Goal: Check status

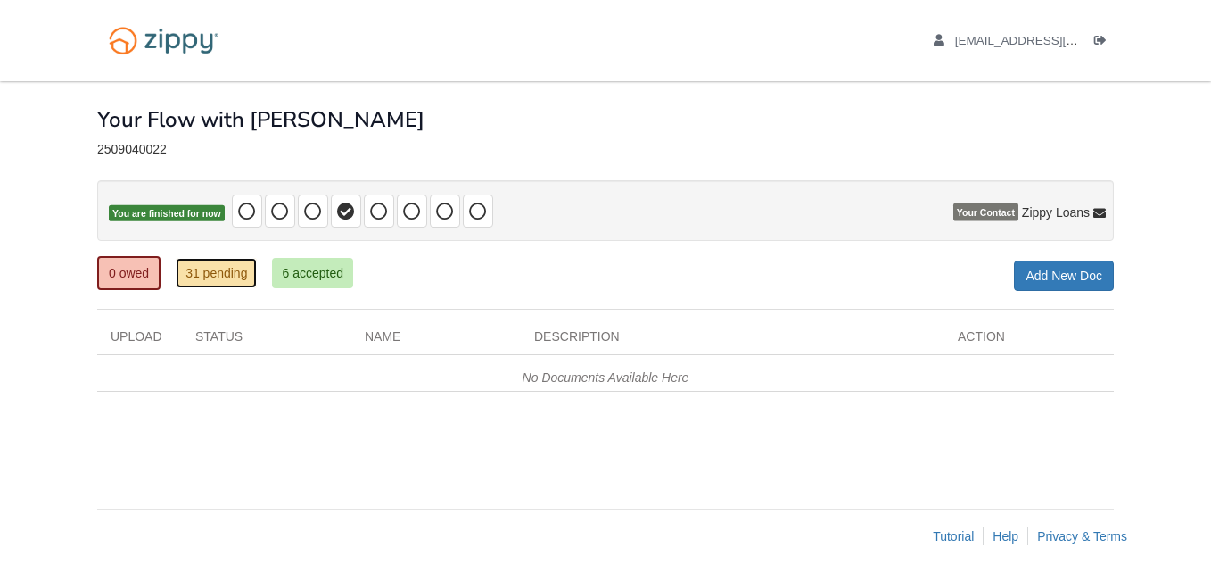
click at [205, 267] on link "31 pending" at bounding box center [216, 273] width 81 height 30
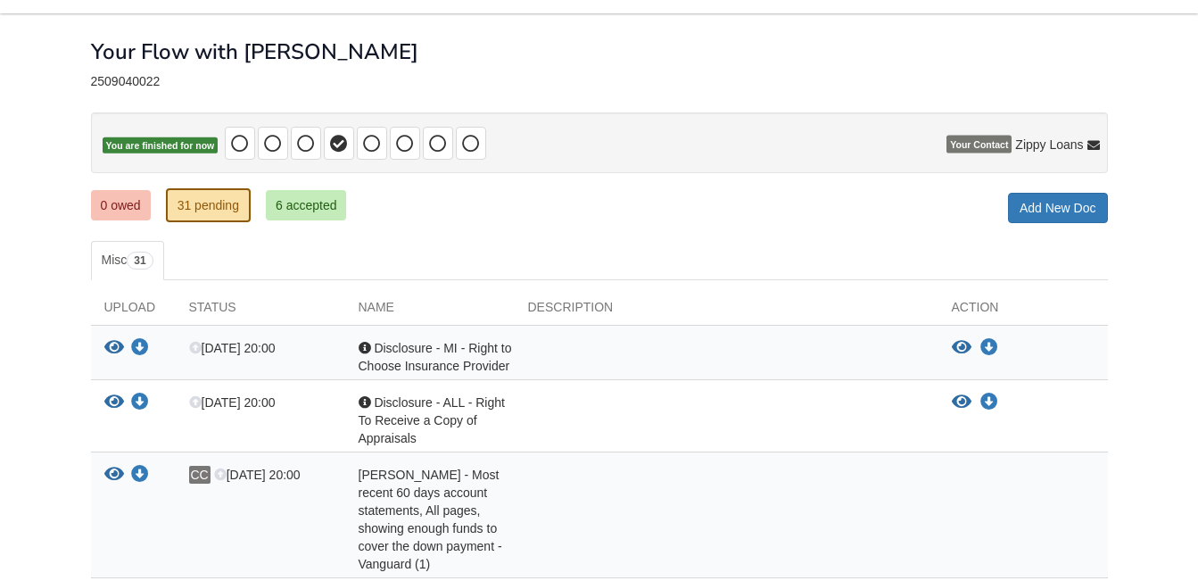
scroll to position [119, 0]
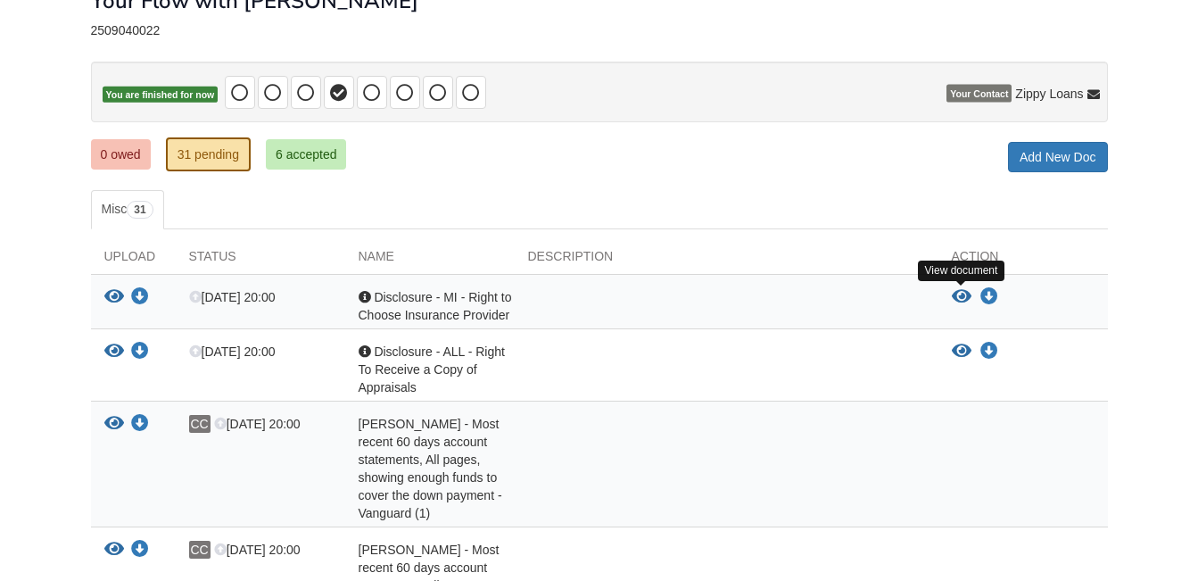
click at [958, 296] on icon "View Disclosure - MI - Right to Choose Insurance Provider" at bounding box center [962, 297] width 20 height 18
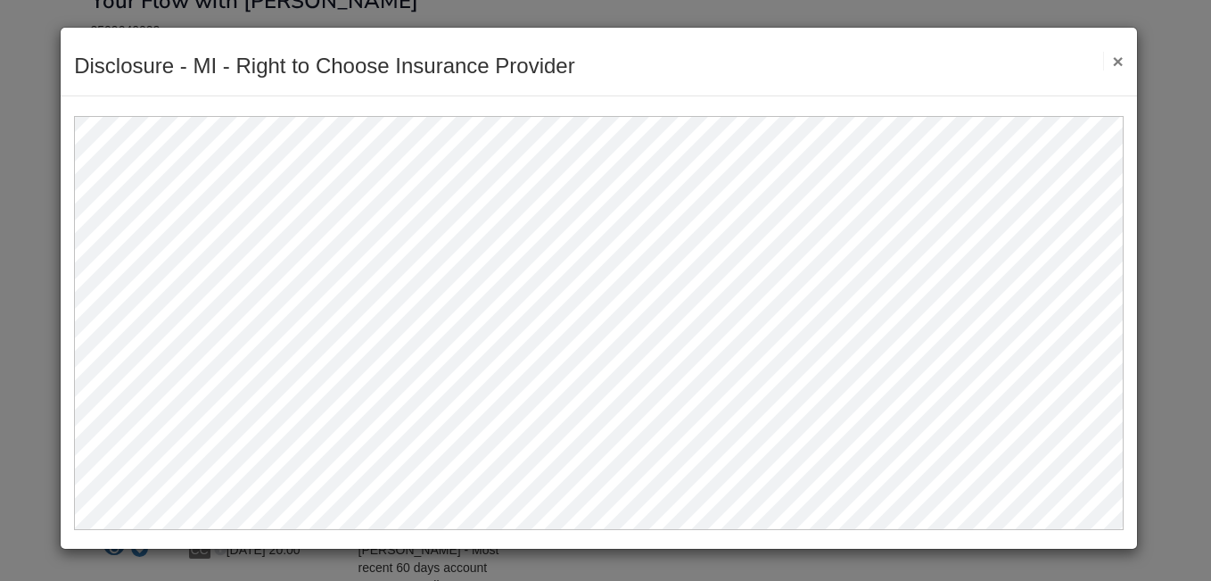
click at [1117, 56] on button "×" at bounding box center [1113, 61] width 21 height 19
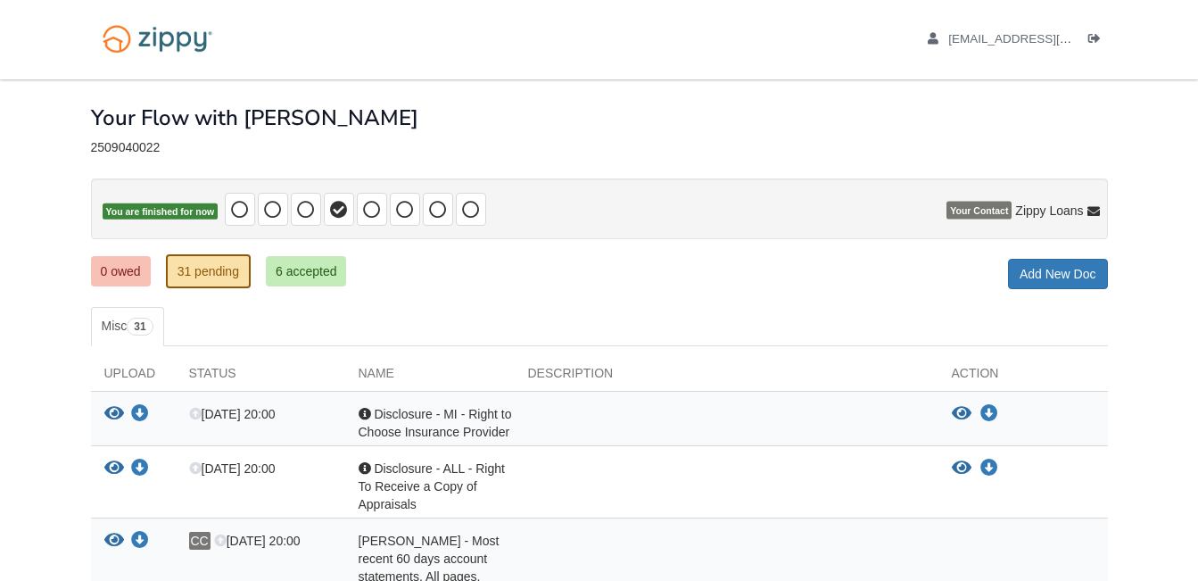
scroll to position [0, 0]
